Goal: Find specific page/section: Find specific page/section

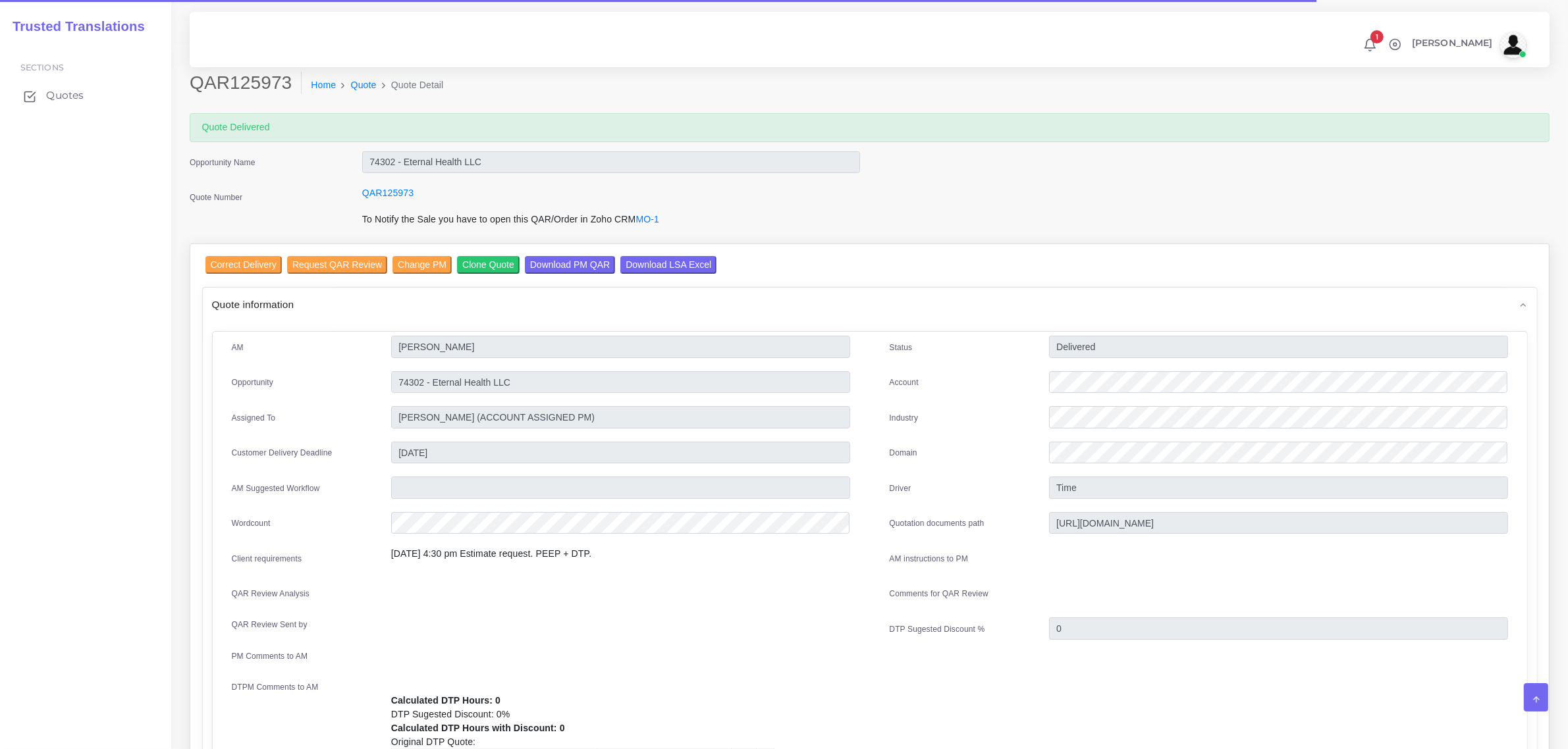
click at [59, 96] on span "Quotes" at bounding box center [65, 95] width 37 height 14
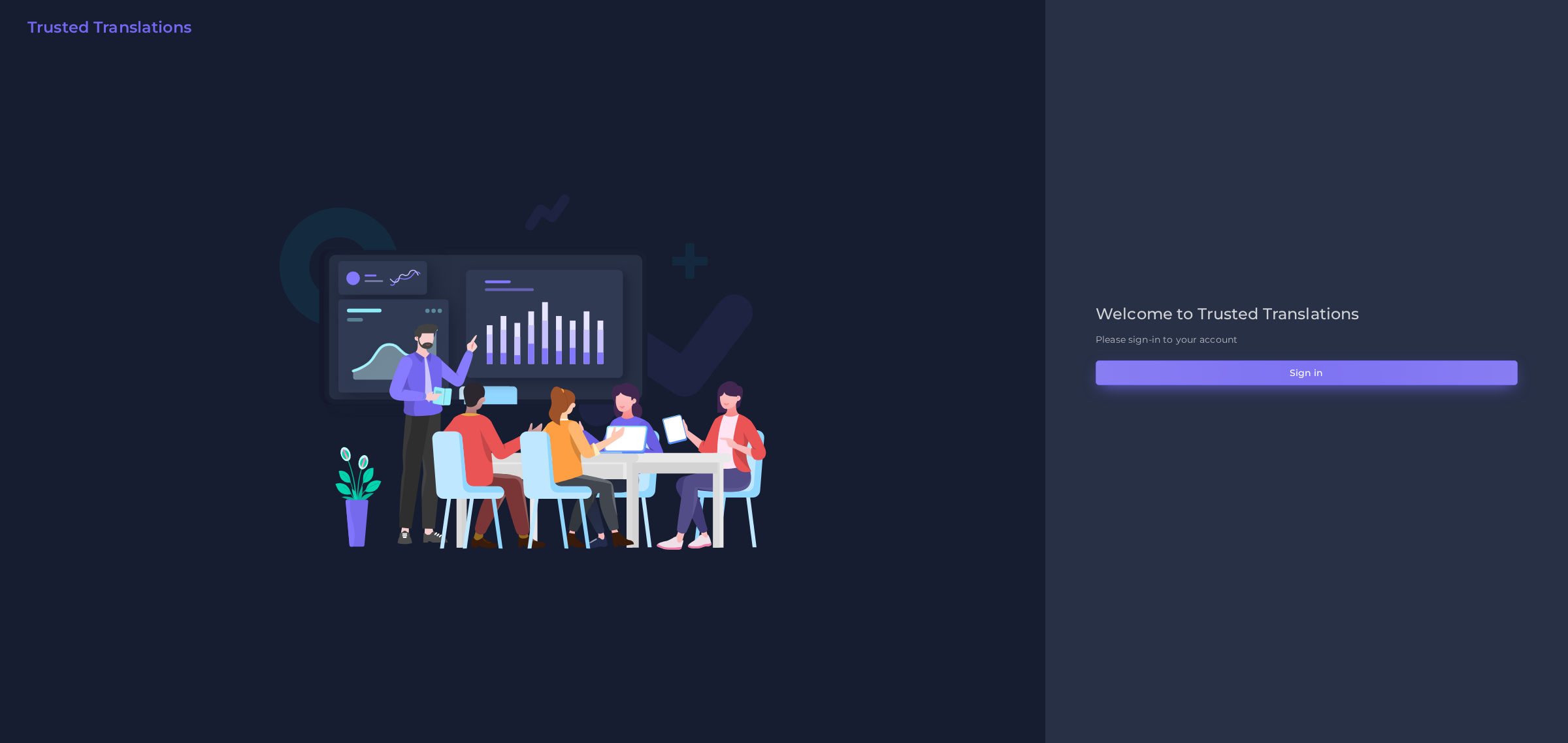
click at [1311, 373] on button "Sign in" at bounding box center [1306, 372] width 422 height 25
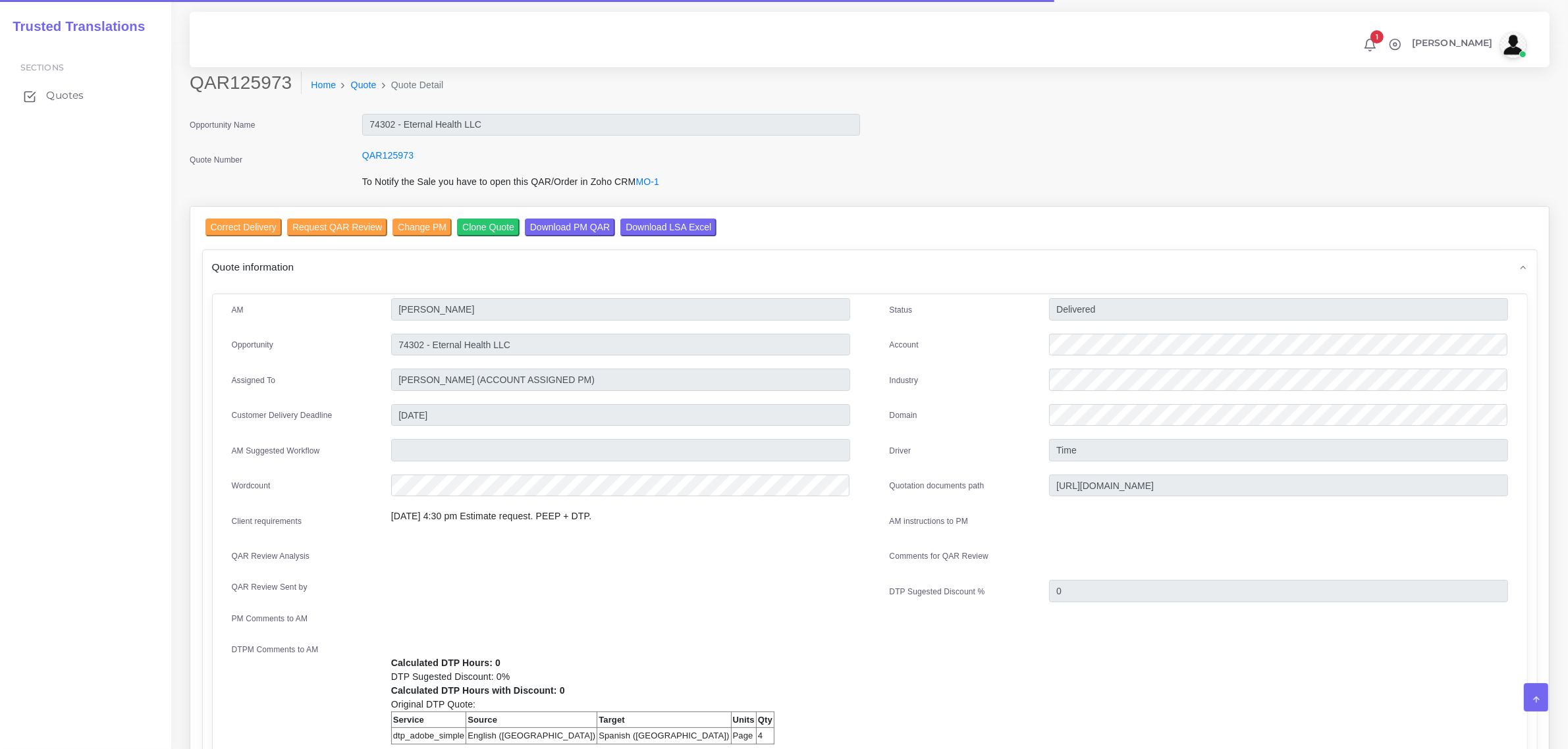
click at [61, 90] on span "Quotes" at bounding box center [65, 95] width 37 height 14
